Goal: Task Accomplishment & Management: Manage account settings

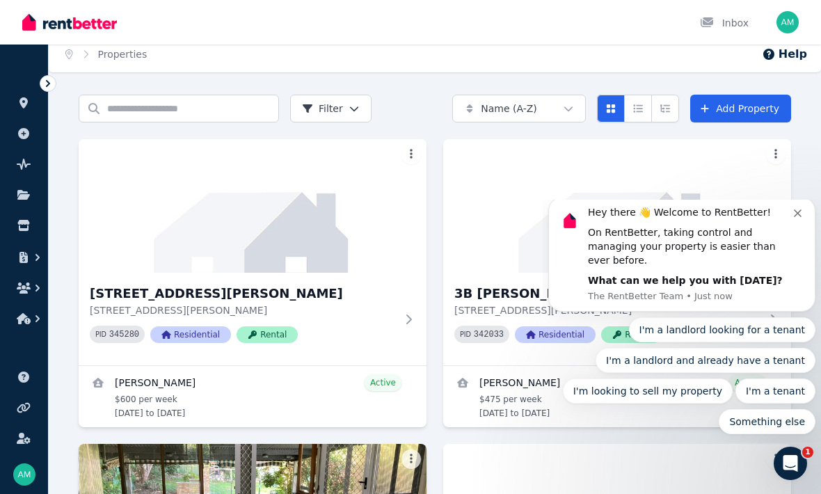
scroll to position [8, 0]
click at [45, 85] on icon at bounding box center [48, 84] width 14 height 14
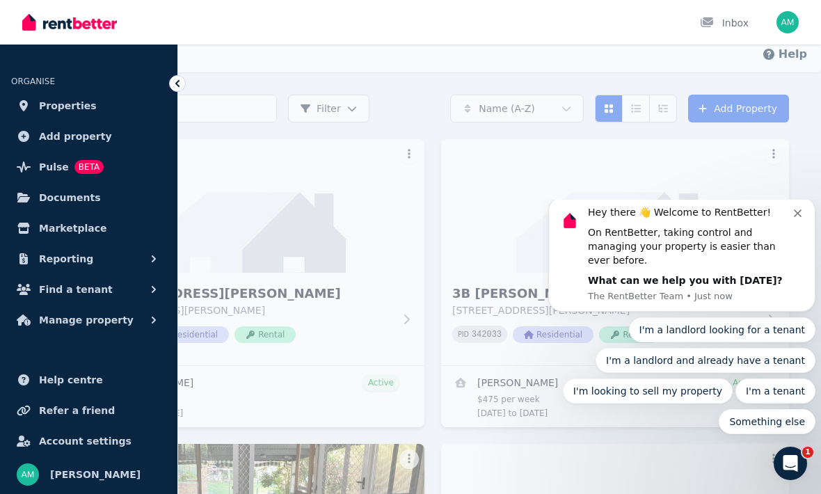
click at [34, 105] on link "Properties" at bounding box center [88, 106] width 155 height 28
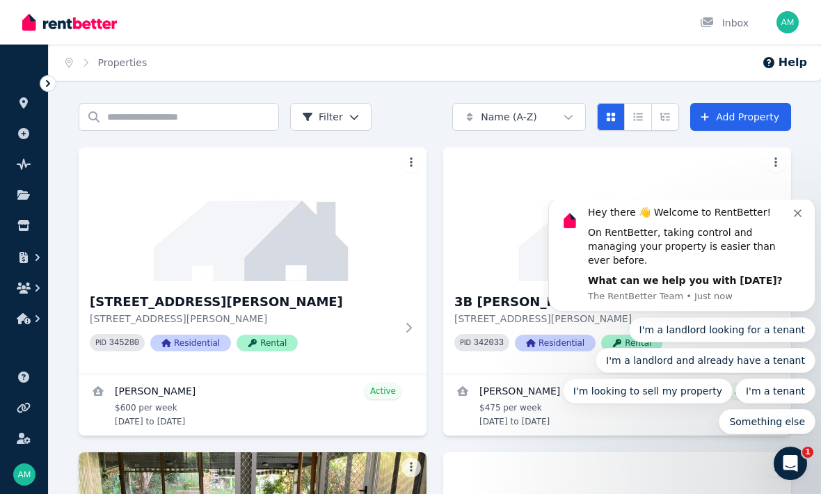
click at [52, 89] on icon at bounding box center [48, 84] width 14 height 14
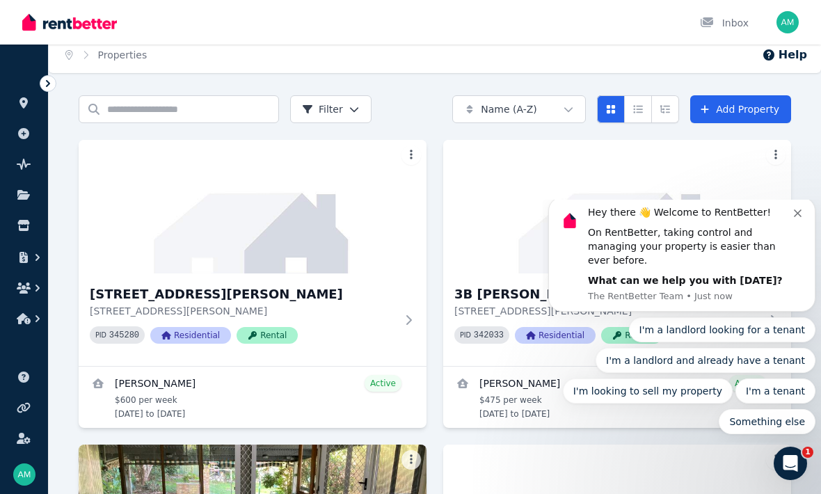
scroll to position [14, 0]
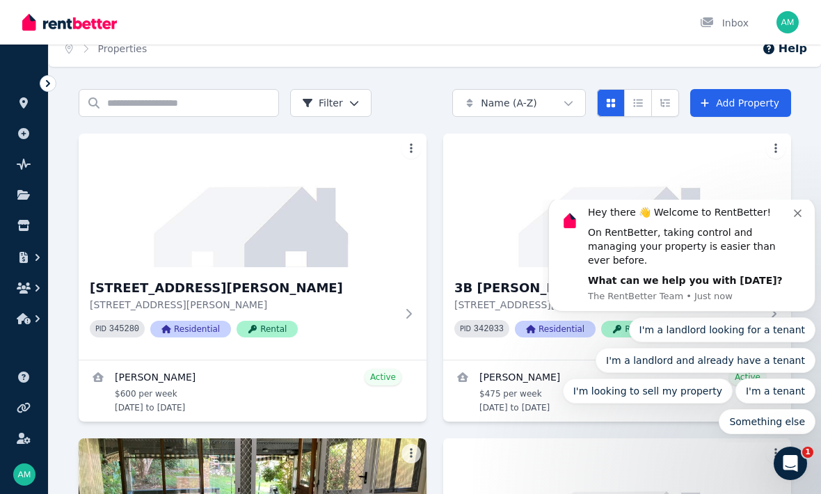
click at [52, 77] on icon at bounding box center [48, 84] width 14 height 14
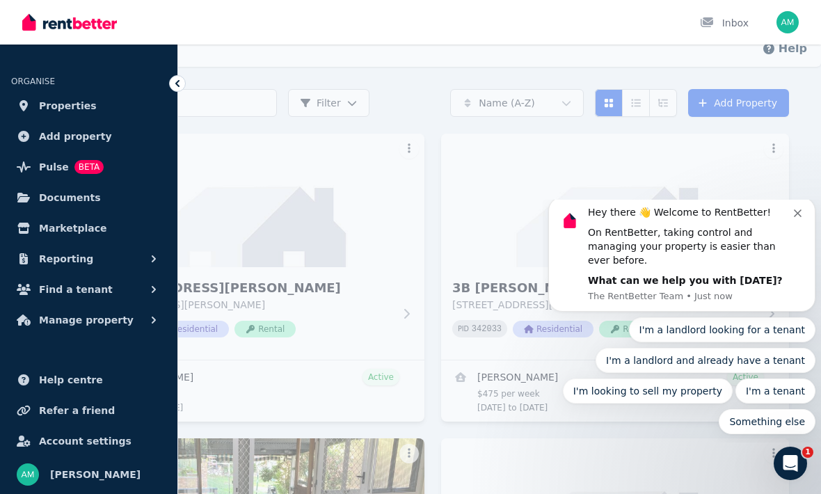
click at [30, 157] on link "Pulse BETA" at bounding box center [88, 167] width 155 height 28
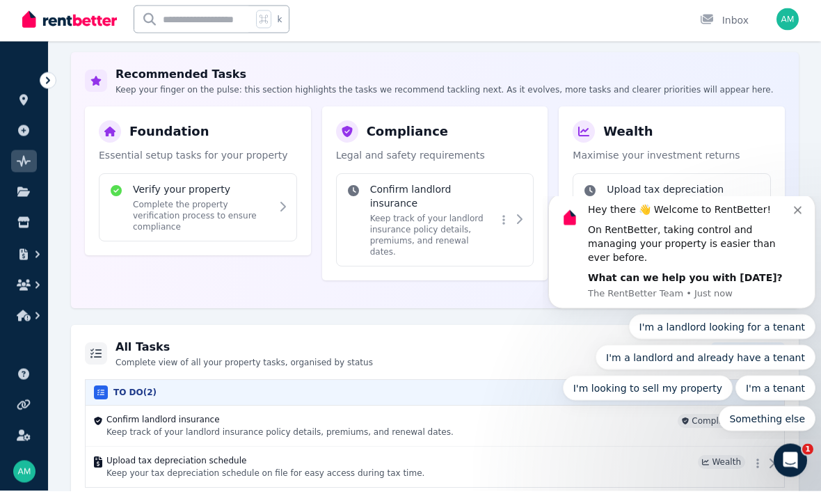
scroll to position [206, 0]
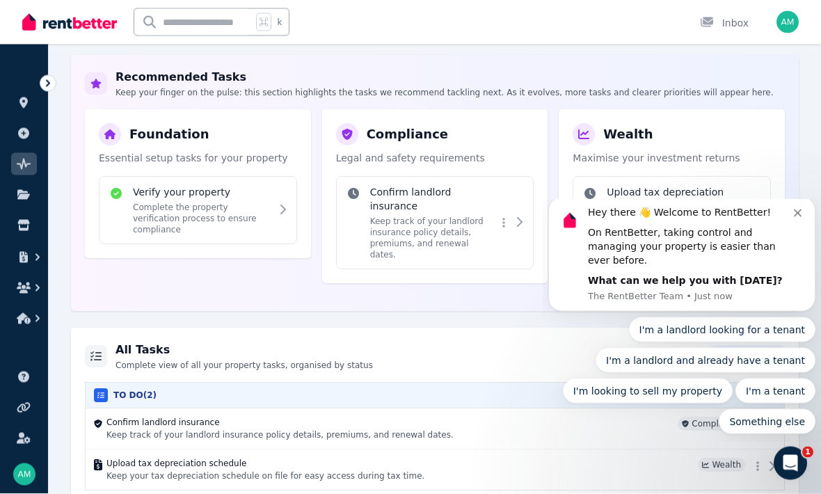
click at [802, 216] on button "Dismiss notification" at bounding box center [799, 210] width 11 height 11
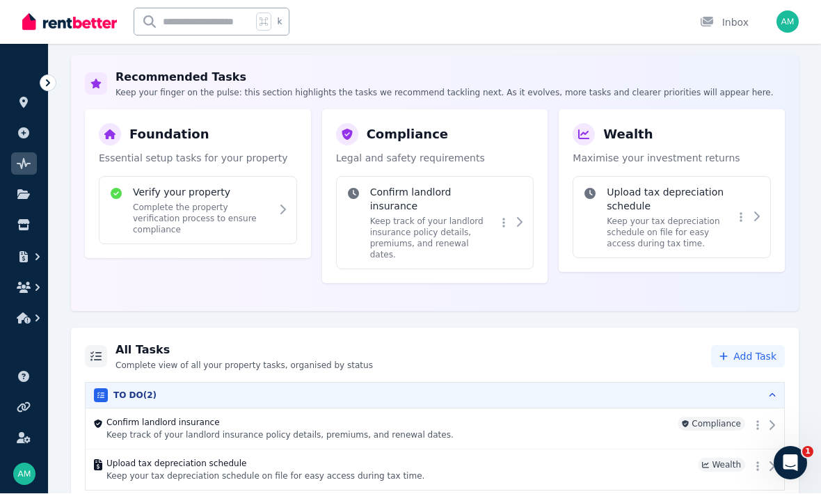
click at [29, 201] on link at bounding box center [24, 195] width 26 height 22
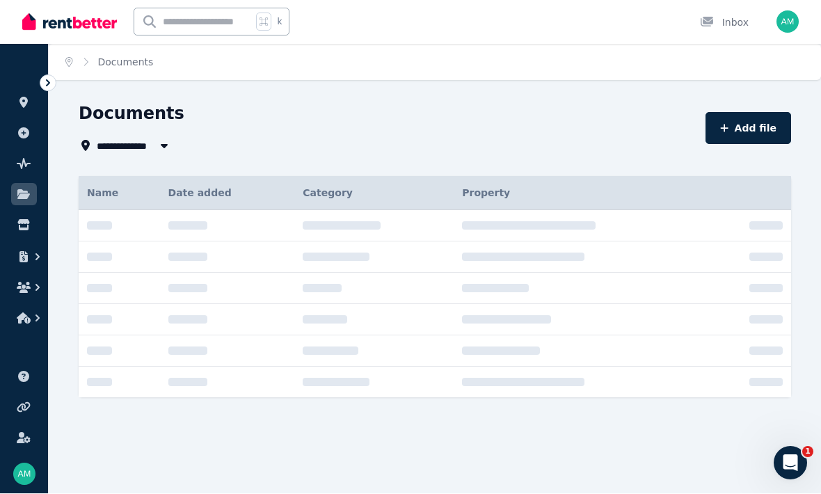
scroll to position [1, 0]
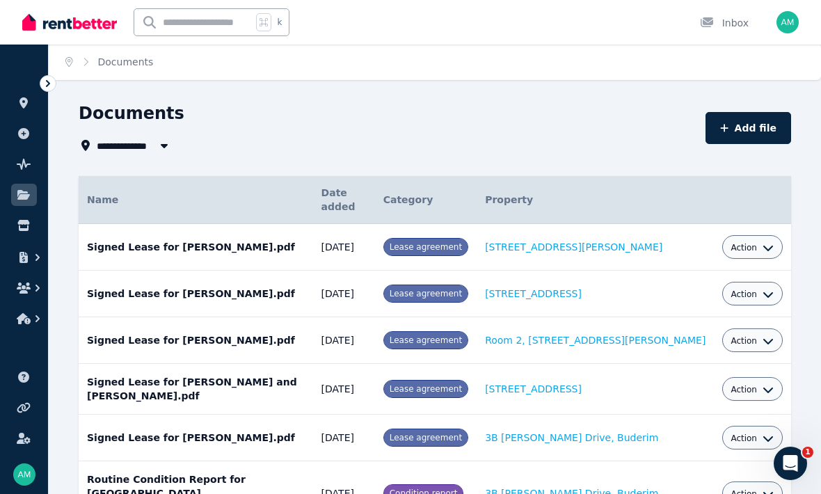
click at [27, 263] on button "button" at bounding box center [24, 257] width 26 height 25
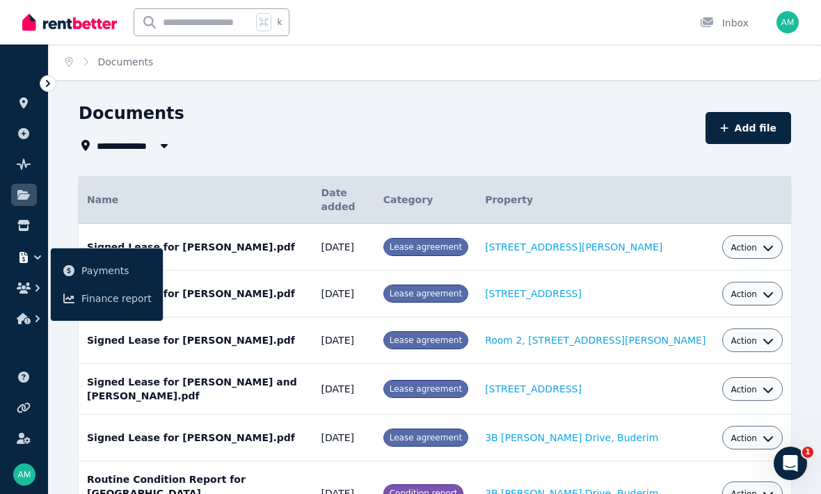
click at [80, 273] on link "Payments" at bounding box center [106, 271] width 101 height 28
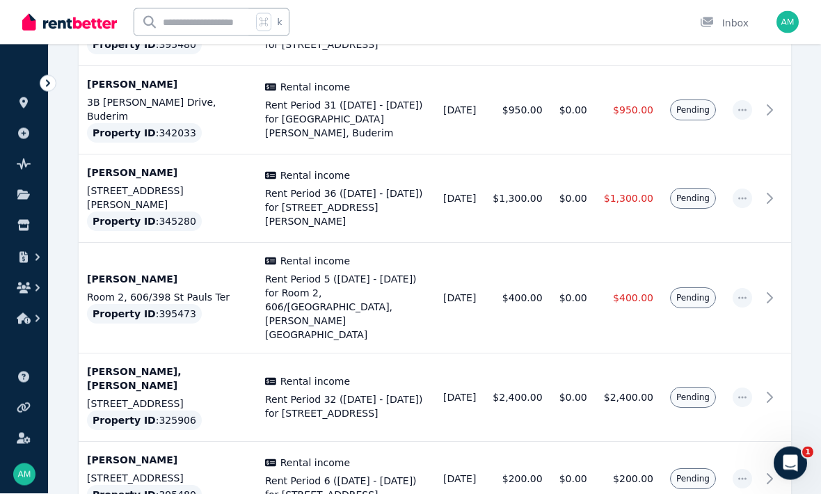
scroll to position [448, 0]
click at [772, 293] on icon at bounding box center [769, 298] width 5 height 10
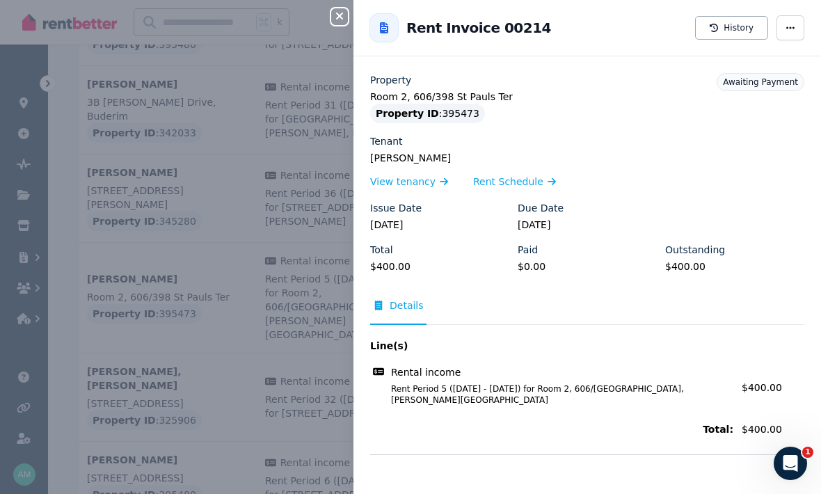
click at [789, 22] on span "button" at bounding box center [791, 27] width 28 height 25
click at [745, 98] on span "Mark as paid" at bounding box center [748, 96] width 89 height 17
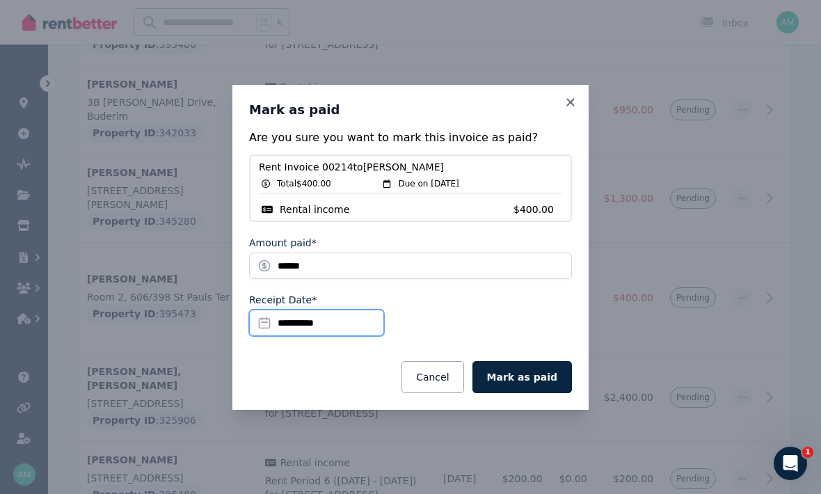
click at [288, 336] on input "**********" at bounding box center [316, 323] width 135 height 26
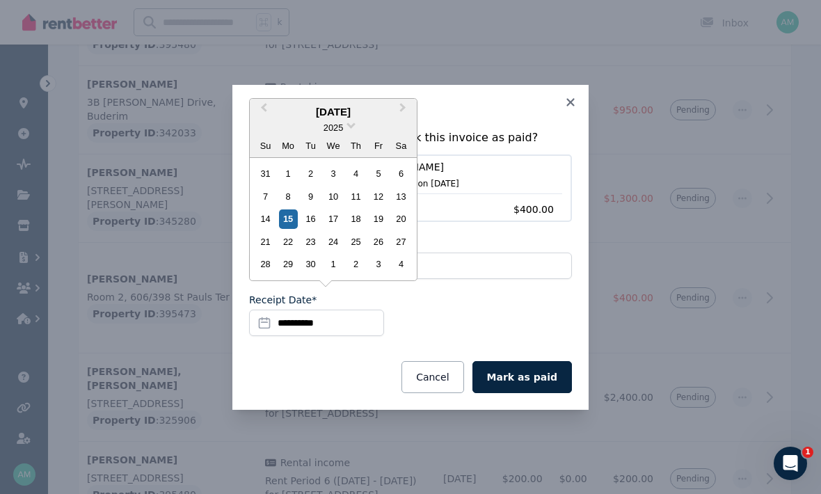
click at [356, 206] on div "11" at bounding box center [356, 196] width 19 height 19
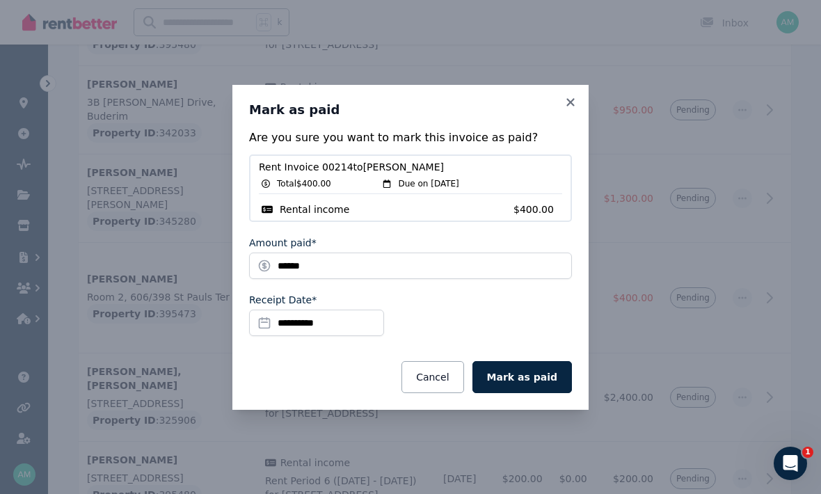
click at [539, 393] on button "Mark as paid" at bounding box center [521, 377] width 99 height 32
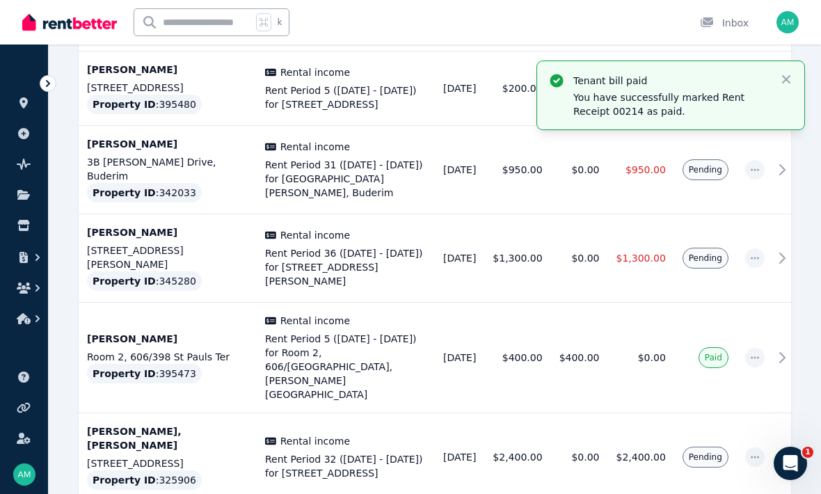
scroll to position [381, 0]
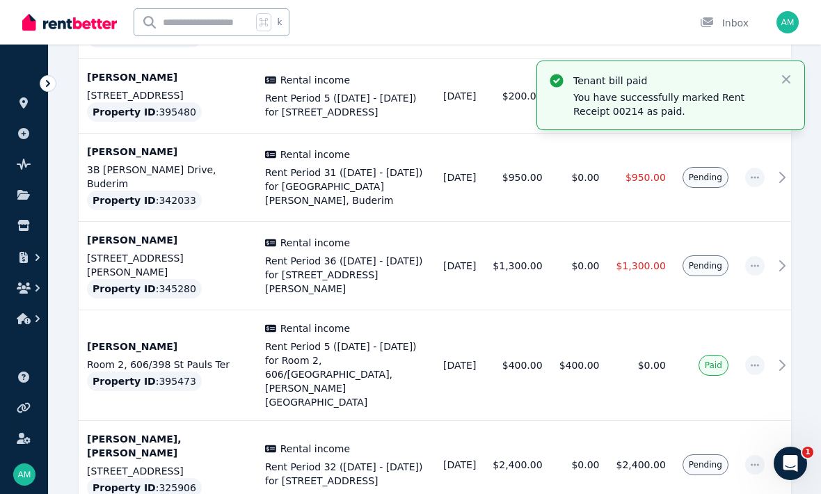
click at [779, 257] on icon at bounding box center [782, 265] width 17 height 17
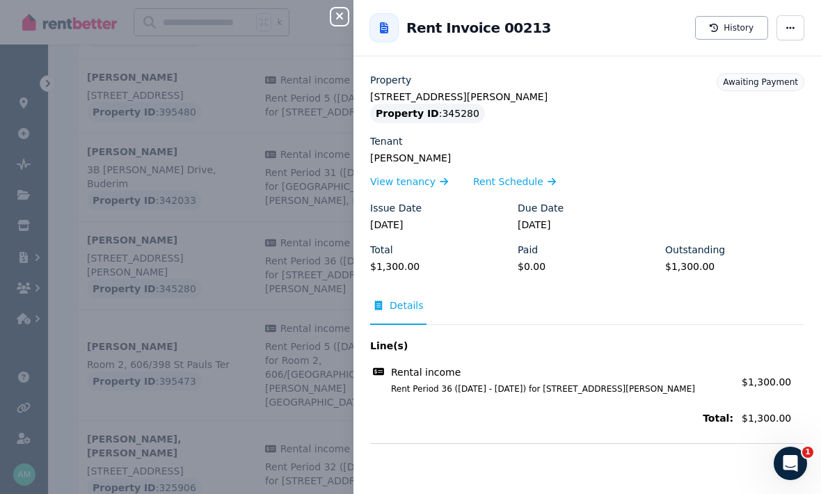
click at [798, 26] on span "button" at bounding box center [791, 27] width 28 height 25
click at [745, 95] on span "Mark as paid" at bounding box center [748, 96] width 89 height 17
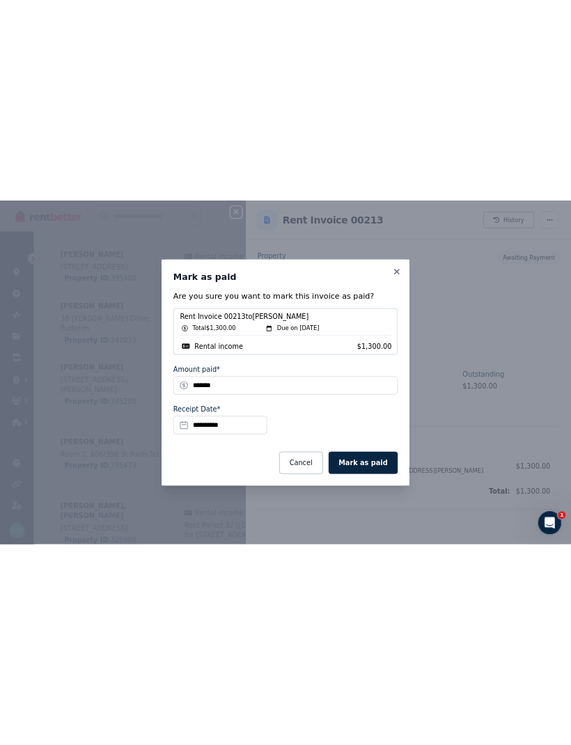
scroll to position [0, 0]
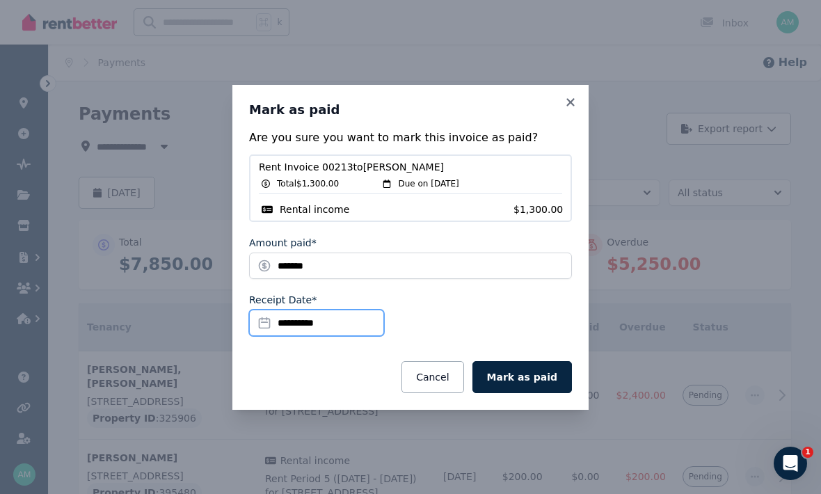
click at [337, 336] on input "**********" at bounding box center [316, 323] width 135 height 26
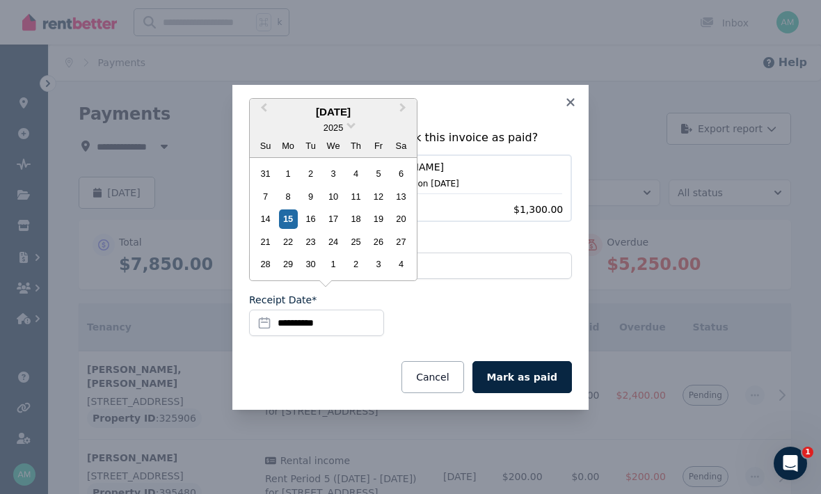
click at [358, 206] on div "11" at bounding box center [356, 196] width 19 height 19
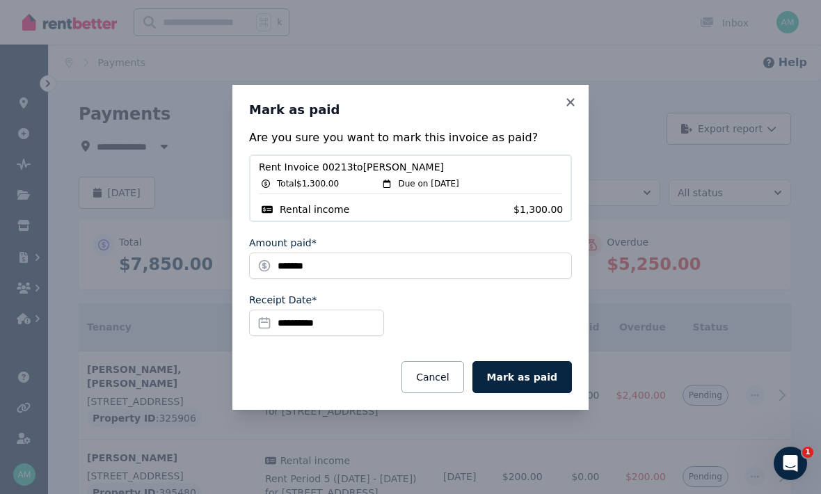
click at [542, 393] on button "Mark as paid" at bounding box center [521, 377] width 99 height 32
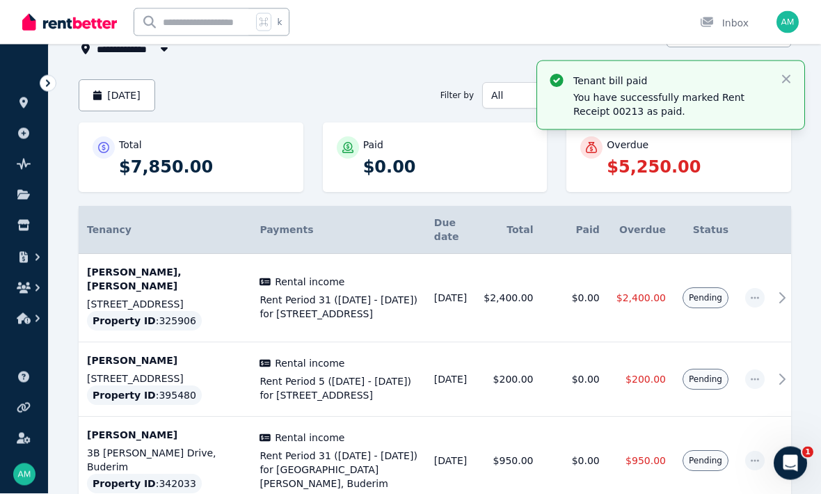
scroll to position [97, 0]
click at [133, 95] on button "[DATE]" at bounding box center [117, 95] width 77 height 32
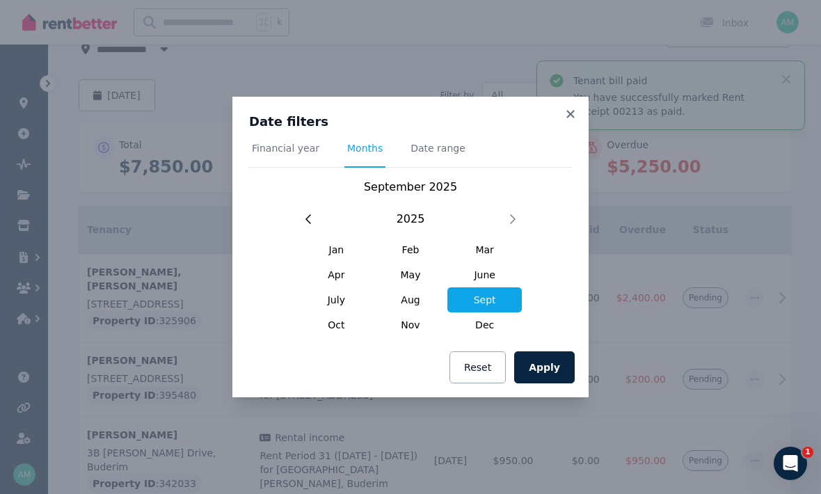
click at [416, 302] on span "Aug" at bounding box center [411, 299] width 74 height 25
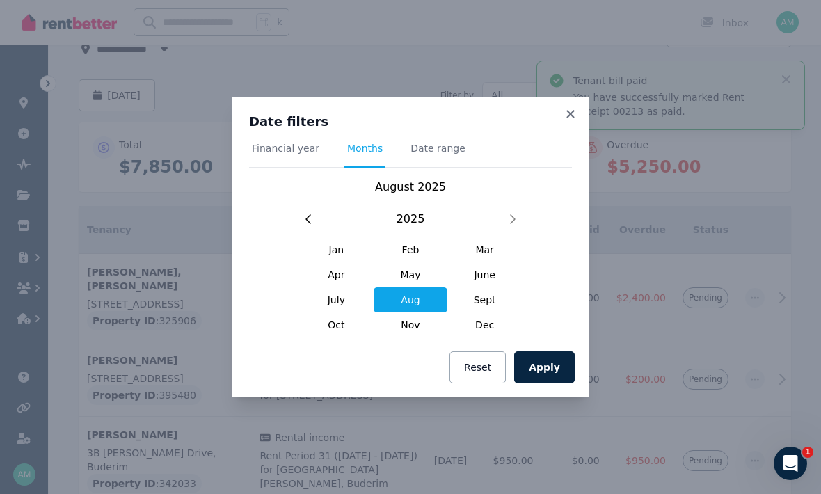
click at [540, 360] on button "Apply" at bounding box center [544, 367] width 61 height 32
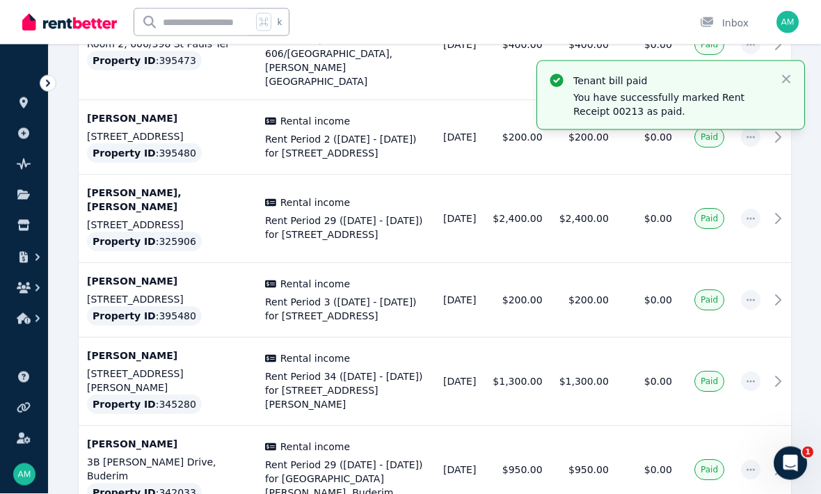
scroll to position [362, 0]
click at [772, 373] on icon at bounding box center [778, 381] width 17 height 17
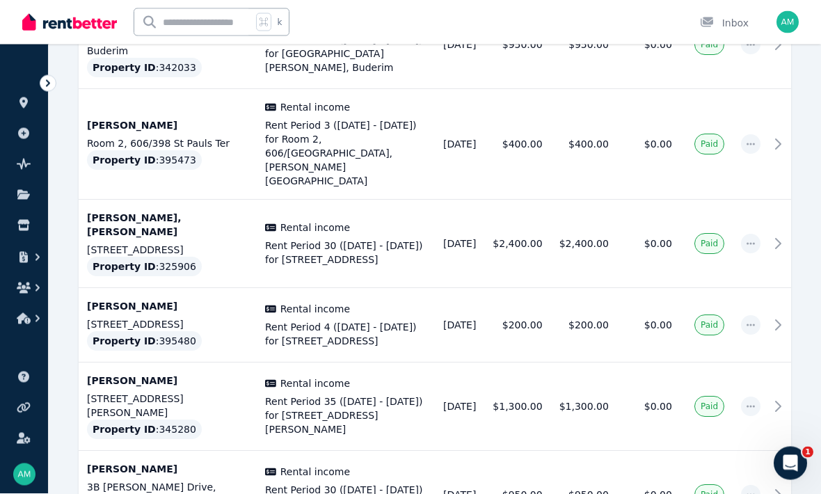
scroll to position [787, 0]
click at [776, 398] on icon at bounding box center [778, 406] width 17 height 17
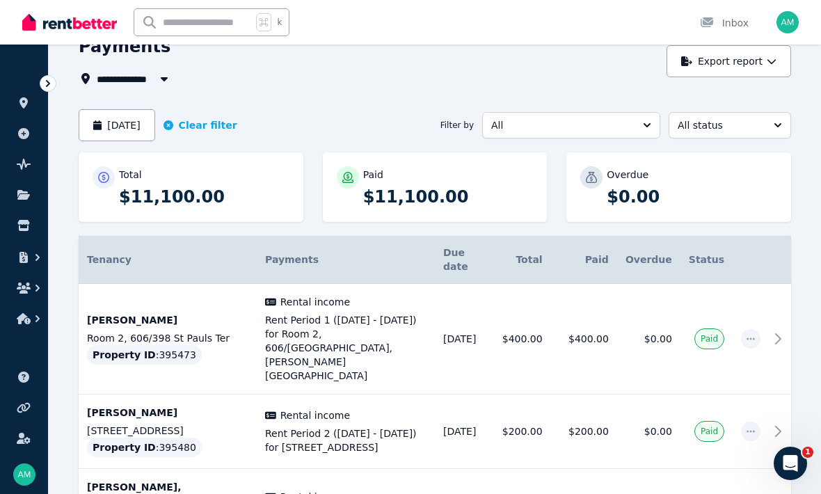
scroll to position [0, 0]
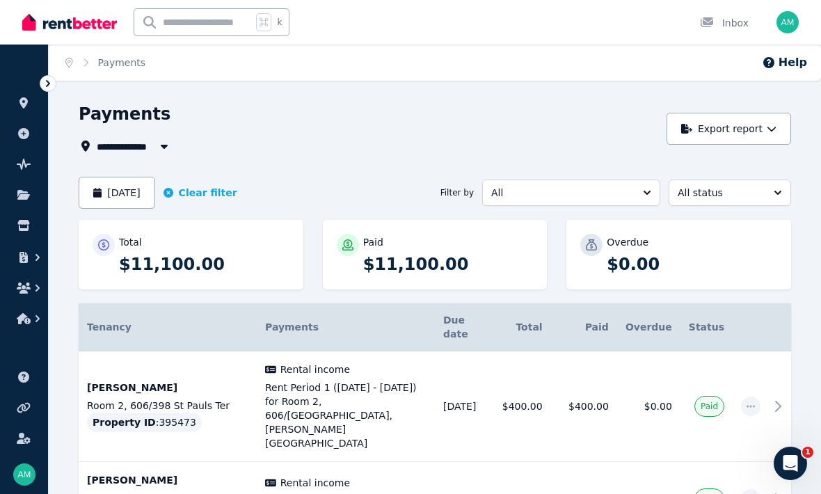
click at [127, 191] on button "[DATE]" at bounding box center [117, 193] width 77 height 32
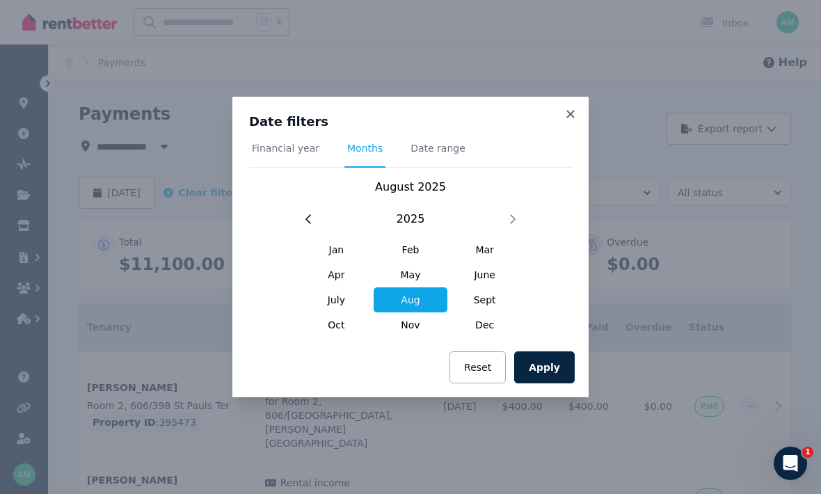
click at [487, 304] on span "Sept" at bounding box center [484, 299] width 74 height 25
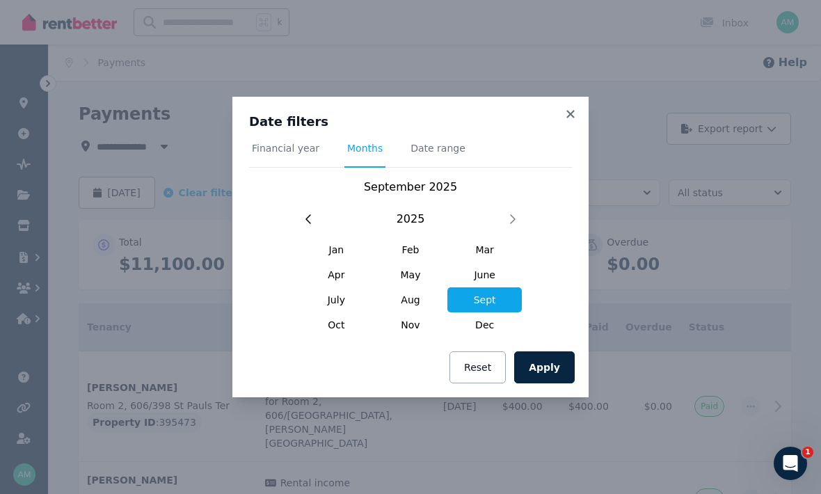
click at [550, 369] on button "Apply" at bounding box center [544, 367] width 61 height 32
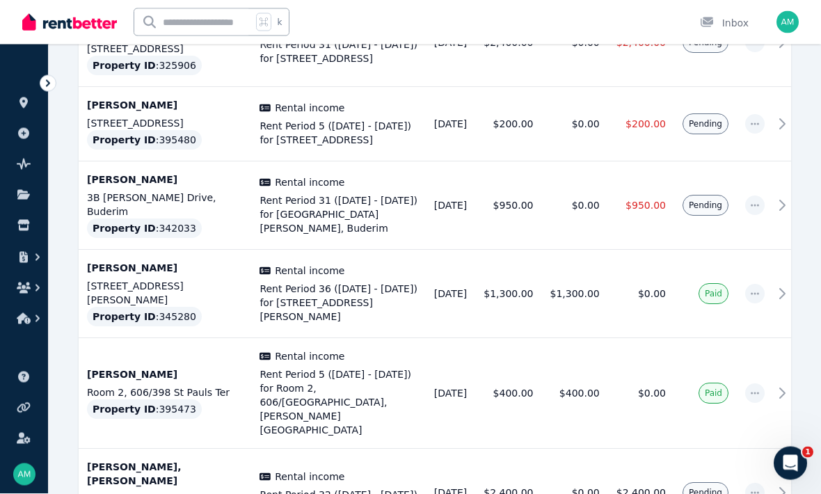
scroll to position [334, 0]
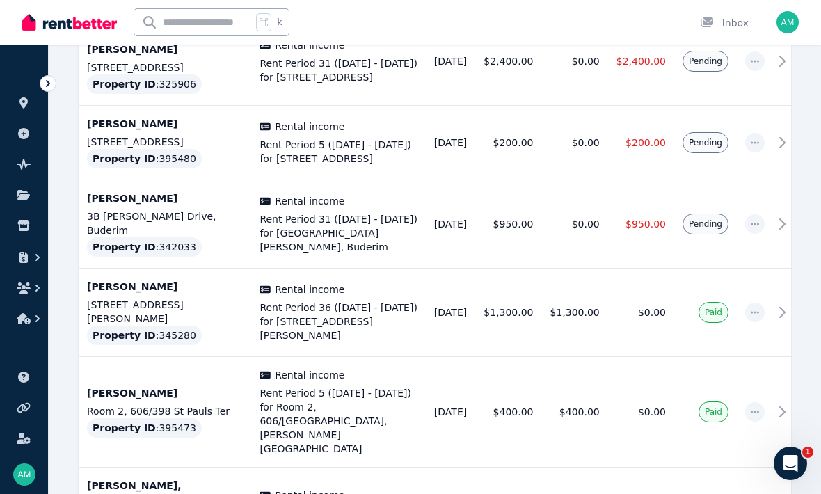
click at [773, 214] on td at bounding box center [782, 224] width 18 height 88
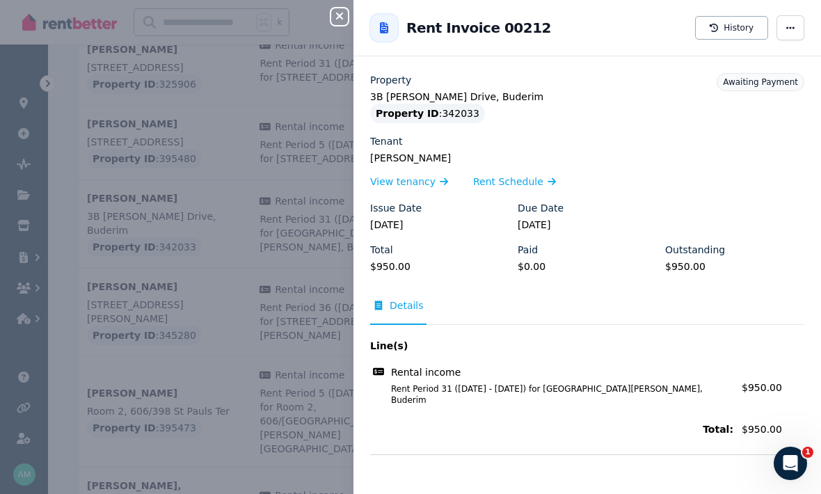
click at [791, 81] on span "Awaiting Payment" at bounding box center [760, 82] width 75 height 10
click at [776, 77] on span "Awaiting Payment" at bounding box center [760, 82] width 75 height 10
click at [803, 22] on span "button" at bounding box center [791, 27] width 28 height 25
click at [750, 97] on span "Mark as paid" at bounding box center [748, 96] width 89 height 17
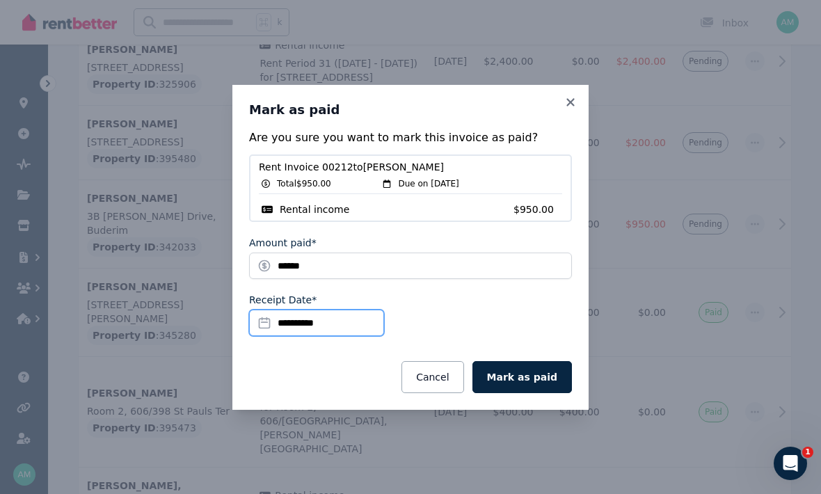
click at [325, 319] on input "**********" at bounding box center [316, 323] width 135 height 26
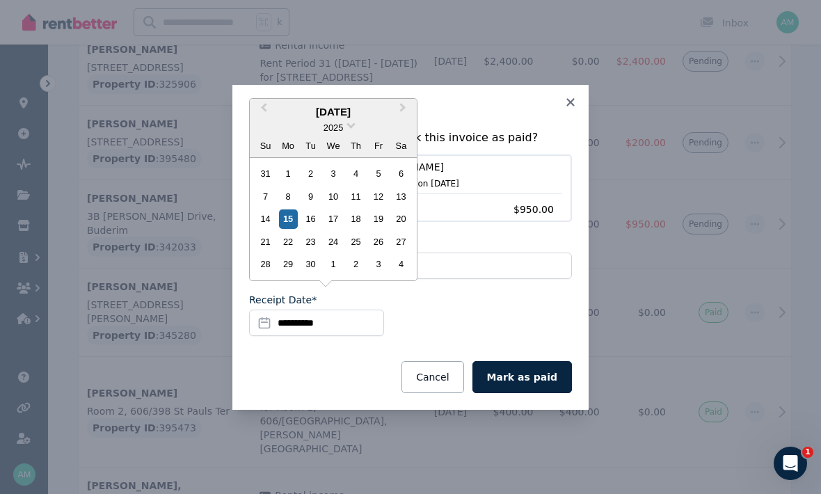
click at [312, 205] on div "9" at bounding box center [310, 196] width 19 height 19
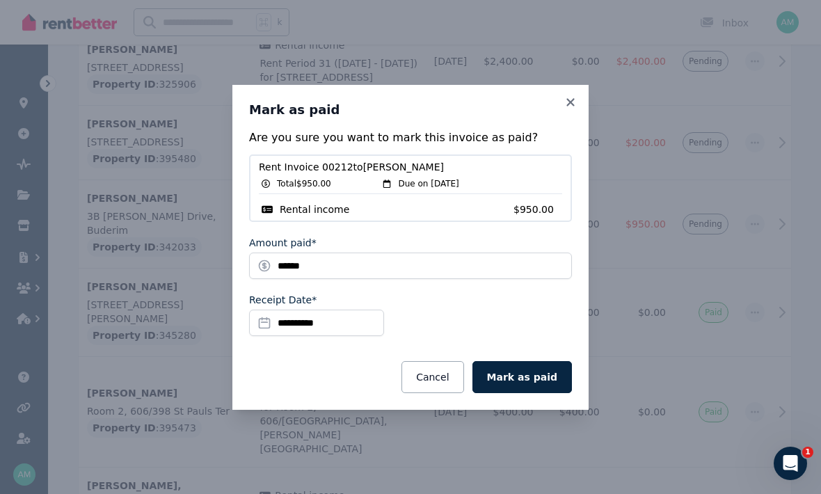
click at [544, 383] on button "Mark as paid" at bounding box center [521, 377] width 99 height 32
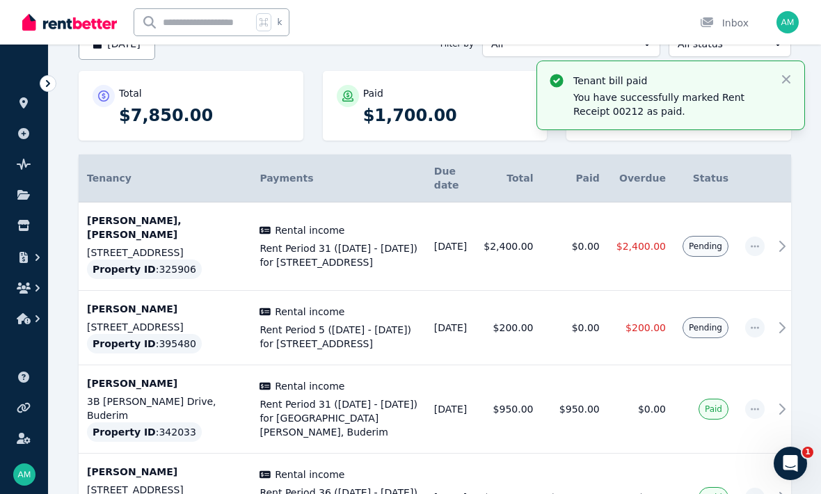
scroll to position [148, 0]
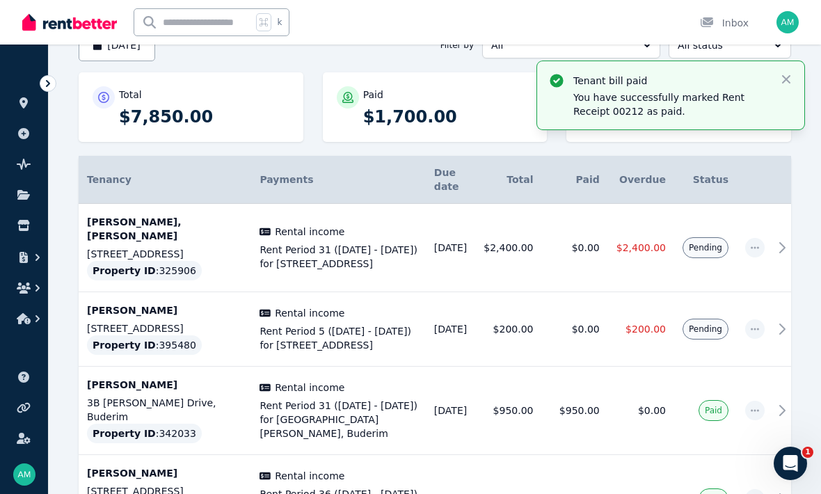
click at [776, 239] on icon at bounding box center [782, 247] width 17 height 17
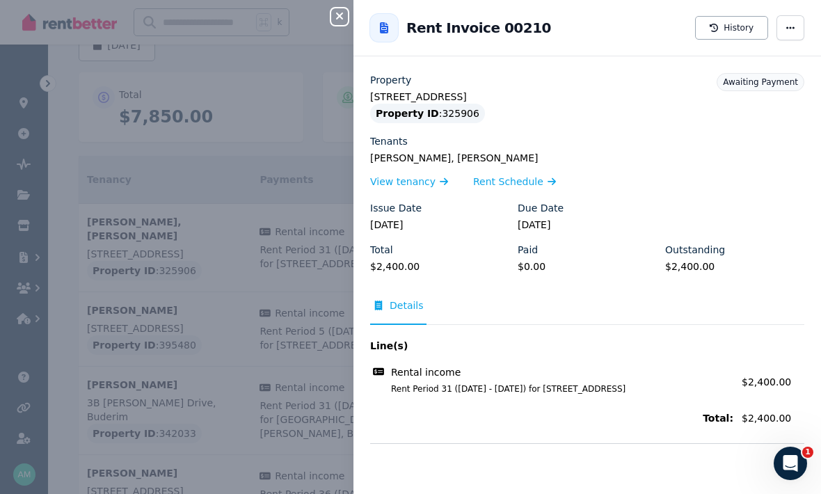
click at [793, 31] on icon "button" at bounding box center [790, 28] width 11 height 10
click at [749, 95] on span "Mark as paid" at bounding box center [748, 96] width 89 height 17
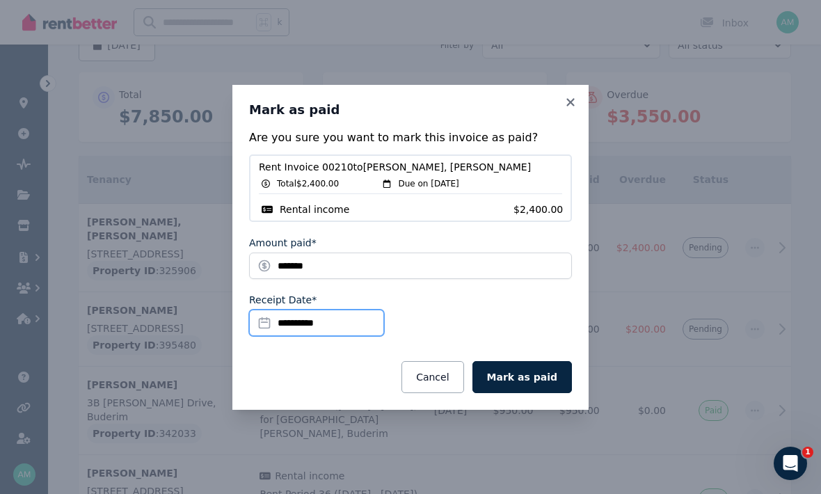
click at [321, 336] on input "**********" at bounding box center [316, 323] width 135 height 26
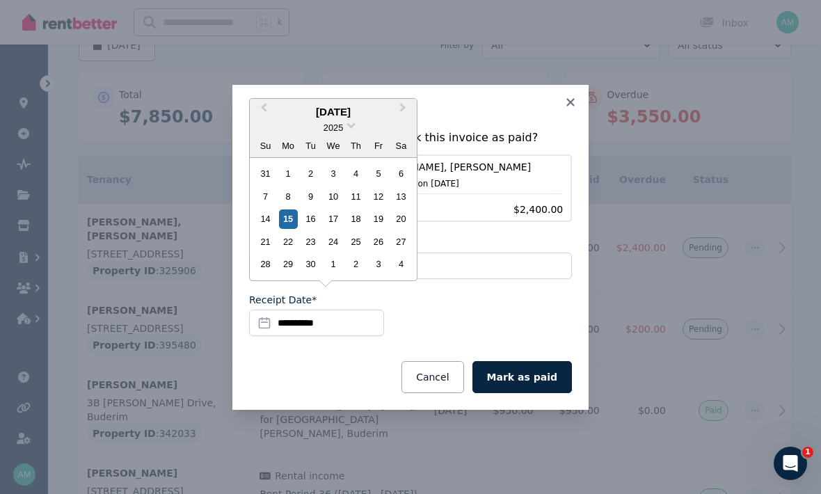
click at [376, 183] on div "5" at bounding box center [378, 173] width 19 height 19
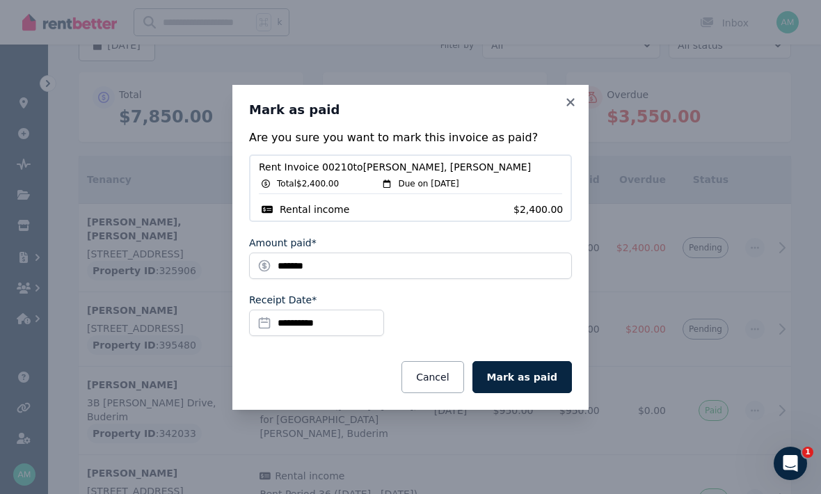
click at [543, 393] on button "Mark as paid" at bounding box center [521, 377] width 99 height 32
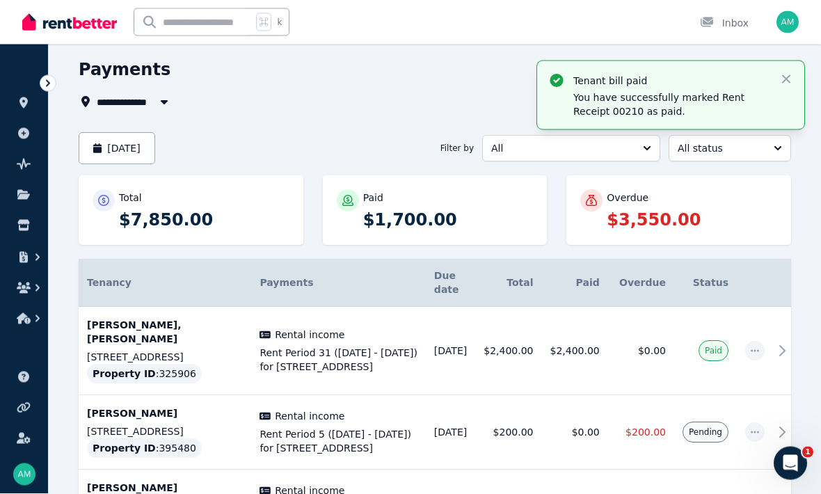
scroll to position [33, 0]
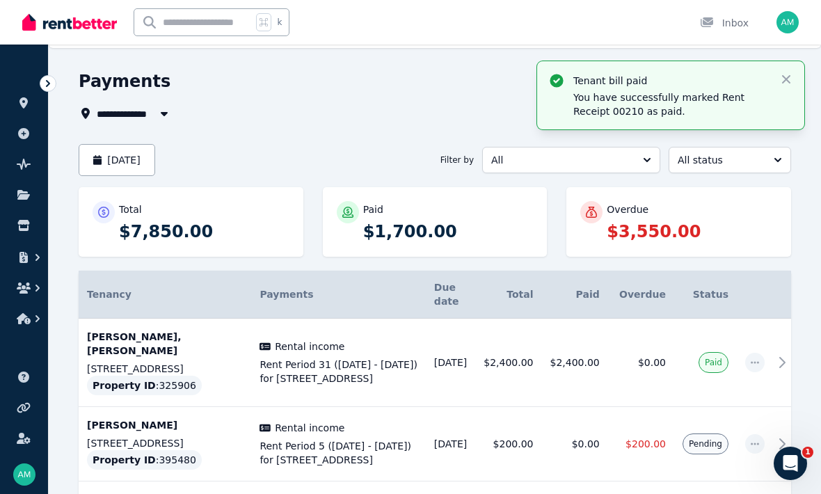
click at [125, 152] on button "[DATE]" at bounding box center [117, 160] width 77 height 32
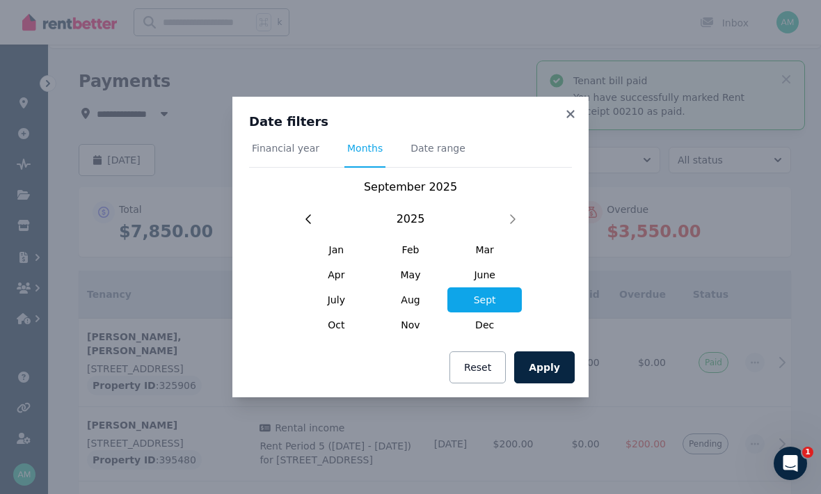
click at [413, 298] on span "Aug" at bounding box center [411, 299] width 74 height 25
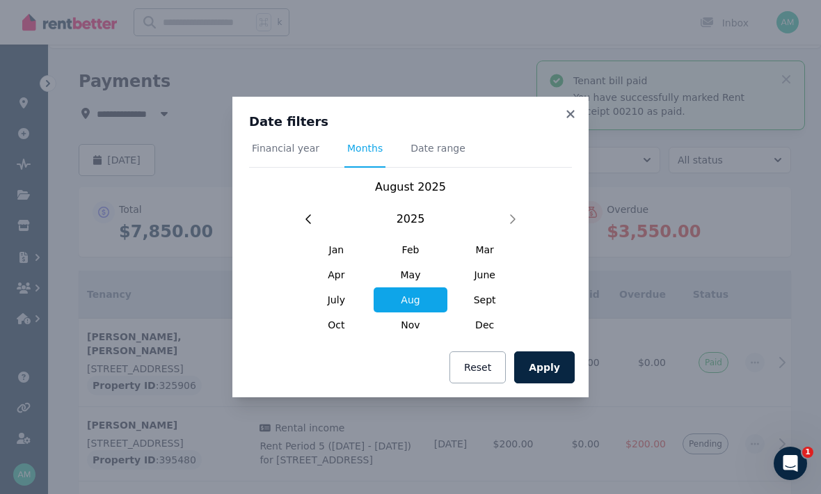
click at [557, 369] on button "Apply" at bounding box center [544, 367] width 61 height 32
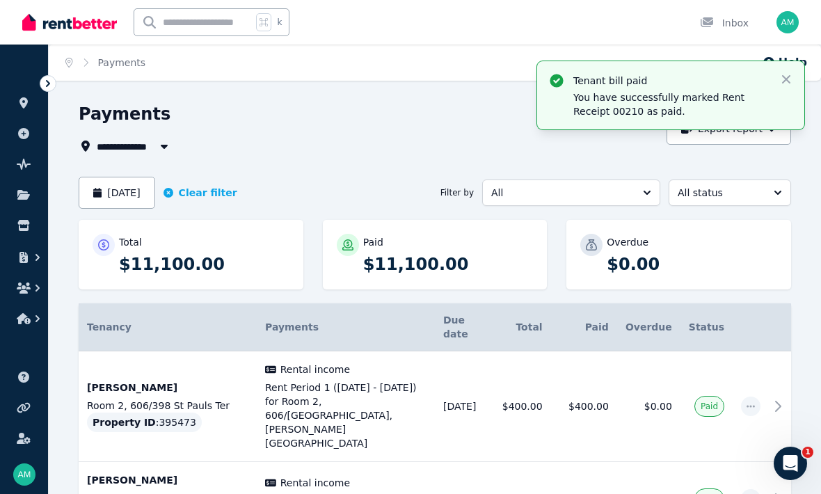
click at [125, 191] on button "[DATE]" at bounding box center [117, 193] width 77 height 32
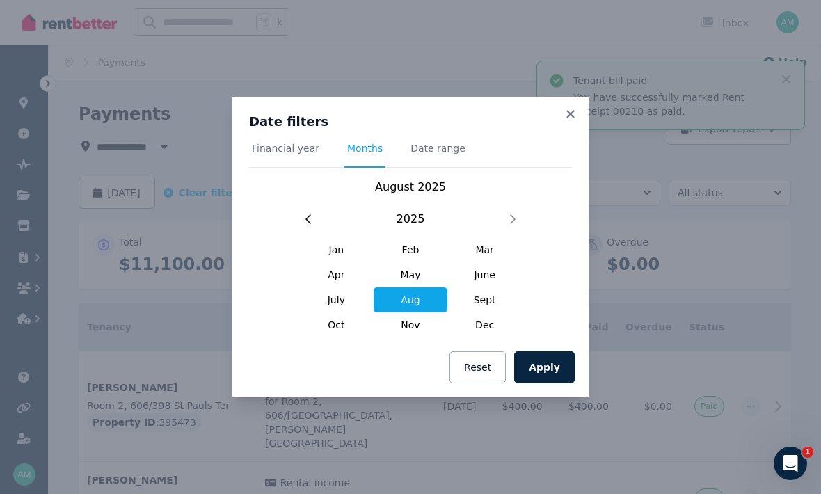
click at [484, 337] on span "Dec" at bounding box center [484, 324] width 74 height 25
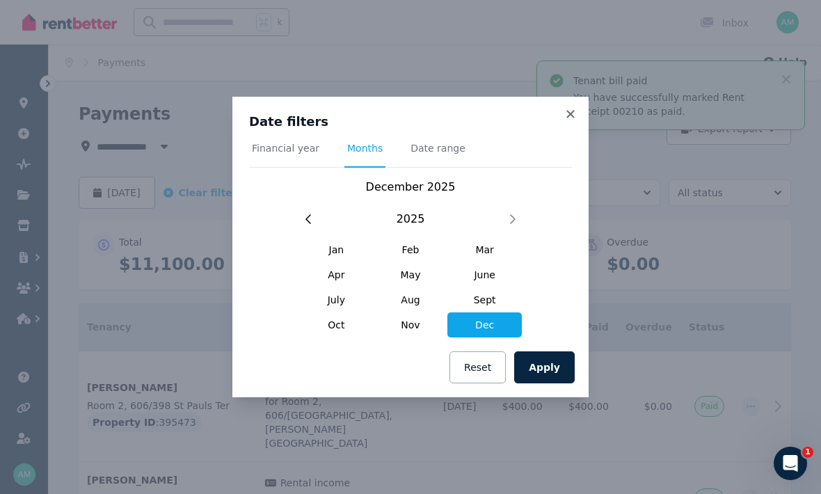
click at [480, 328] on span "Dec" at bounding box center [484, 324] width 74 height 25
click at [483, 335] on span "Dec" at bounding box center [484, 324] width 74 height 25
click at [475, 337] on span "Dec" at bounding box center [484, 324] width 74 height 25
click at [424, 310] on span "Aug" at bounding box center [411, 299] width 74 height 25
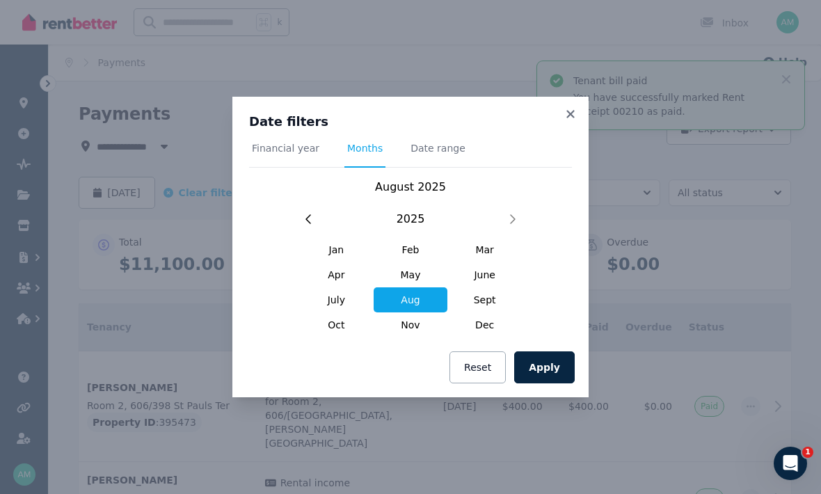
click at [484, 330] on span "Dec" at bounding box center [484, 324] width 74 height 25
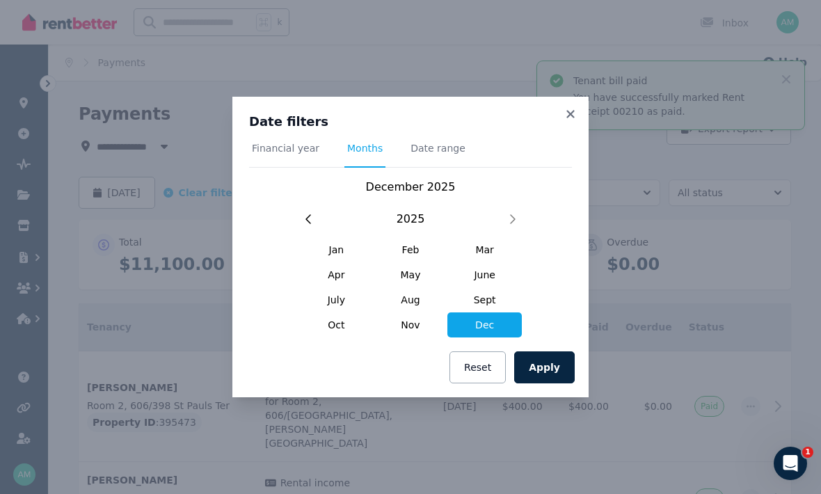
click at [459, 321] on span "Dec" at bounding box center [484, 324] width 74 height 25
click at [516, 264] on span "June" at bounding box center [484, 274] width 74 height 25
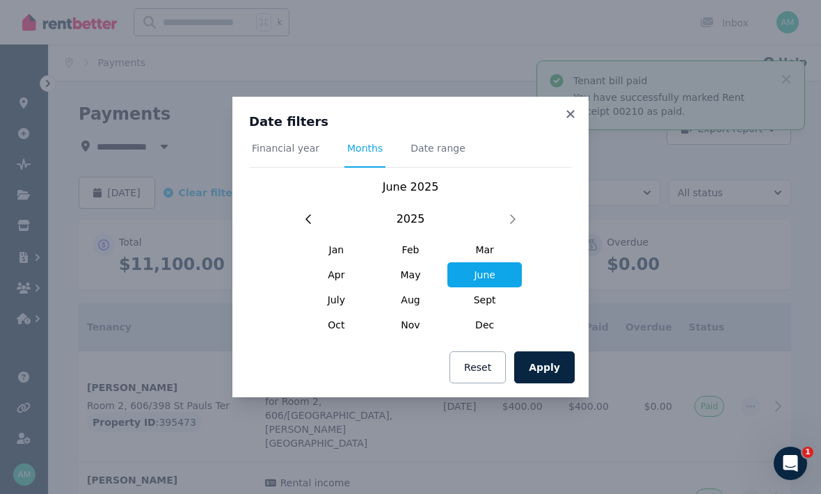
click at [492, 335] on span "Dec" at bounding box center [484, 324] width 74 height 25
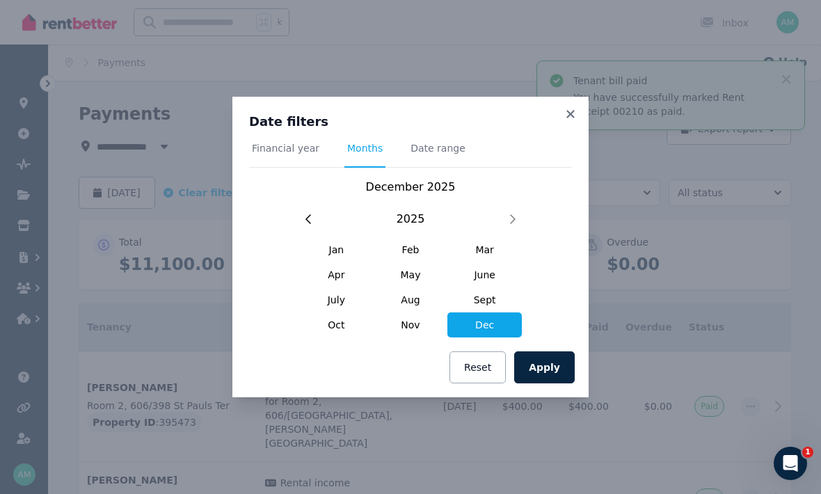
click at [396, 336] on span "Nov" at bounding box center [411, 324] width 74 height 25
click at [337, 351] on div "Apply Reset" at bounding box center [410, 367] width 356 height 60
click at [482, 330] on span "Dec" at bounding box center [484, 324] width 74 height 25
click at [563, 407] on div "Date filters Financial year Months Date range [DATE] [DATE] Feb Mar Apr May Jun…" at bounding box center [410, 247] width 821 height 494
click at [275, 190] on div "[DATE] [DATE] Feb Mar Apr May June July Aug Sept Oct Nov Dec" at bounding box center [410, 258] width 323 height 159
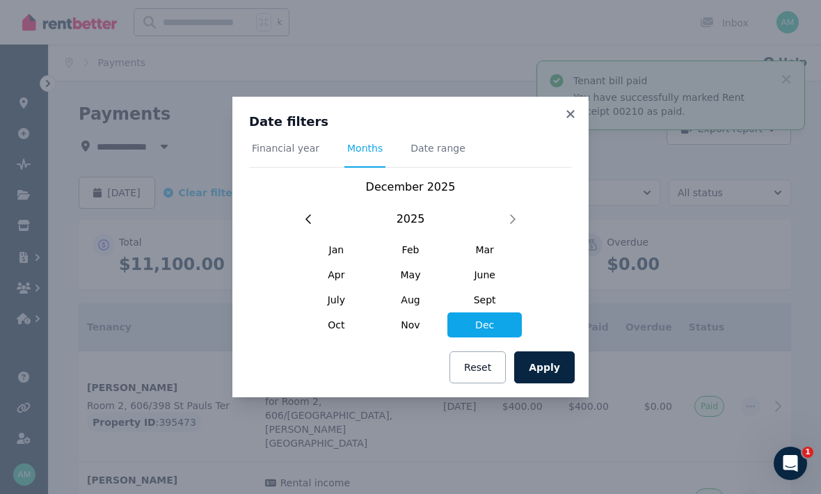
click at [285, 185] on div "[DATE] [DATE] Feb Mar Apr May June July Aug Sept Oct Nov Dec" at bounding box center [410, 258] width 323 height 159
click at [471, 395] on div "Apply Reset" at bounding box center [410, 367] width 356 height 60
click at [289, 180] on div "[DATE] [DATE] Feb Mar Apr May June July Aug Sept Oct Nov Dec" at bounding box center [410, 258] width 323 height 159
click at [282, 189] on div "[DATE] [DATE] Feb Mar Apr May June July Aug Sept Oct Nov Dec" at bounding box center [410, 258] width 323 height 159
click at [570, 143] on nav "Financial year Months Date range" at bounding box center [410, 154] width 323 height 26
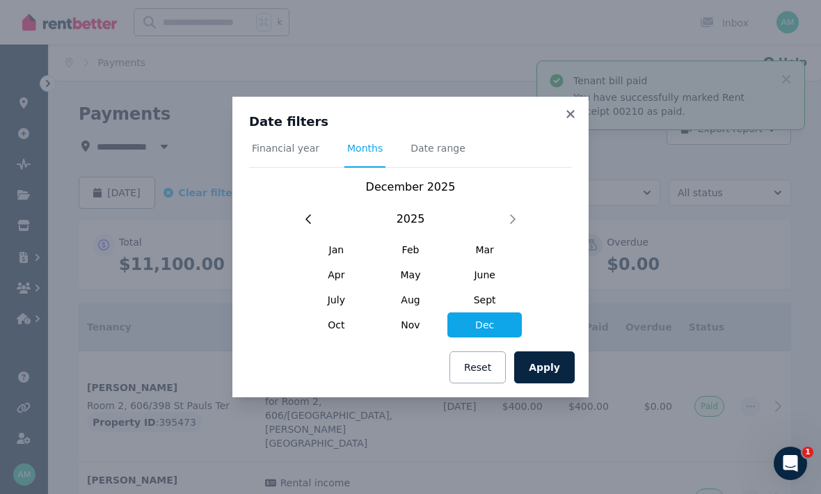
click at [580, 148] on div "Date filters Financial year Months Date range [DATE] [DATE] Feb Mar Apr May Jun…" at bounding box center [410, 217] width 356 height 241
click at [560, 103] on div "Date filters Financial year Months Date range [DATE] [DATE] Feb Mar Apr May Jun…" at bounding box center [410, 217] width 356 height 241
click at [292, 147] on span "Financial year" at bounding box center [285, 148] width 67 height 14
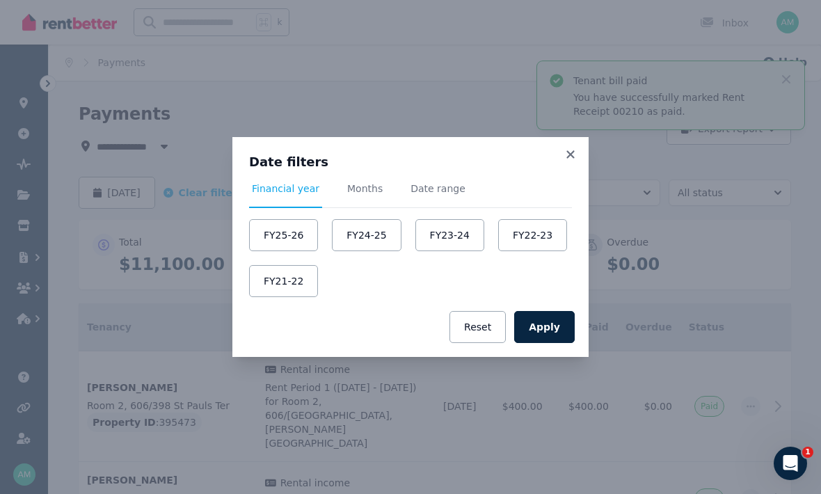
click at [298, 234] on button "FY25-26" at bounding box center [283, 235] width 69 height 32
click at [553, 328] on button "Apply" at bounding box center [544, 327] width 61 height 32
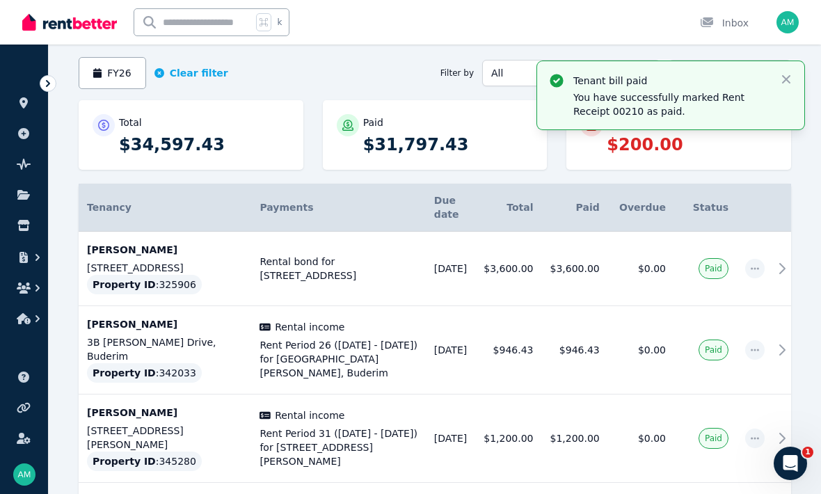
scroll to position [118, 0]
